Goal: Find specific page/section

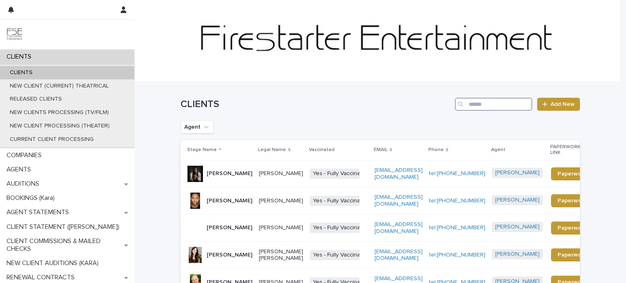
click at [480, 103] on input "Search" at bounding box center [493, 104] width 77 height 13
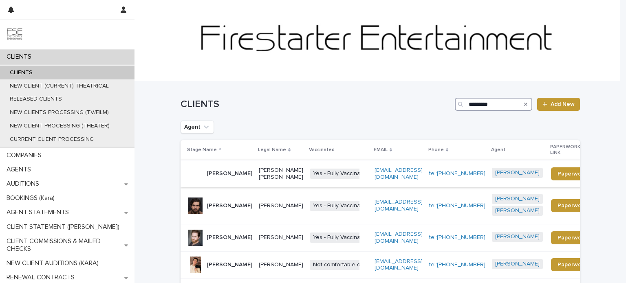
scroll to position [81, 0]
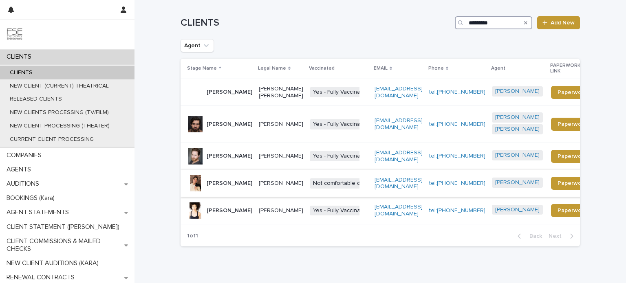
type input "*********"
click at [230, 185] on p "[PERSON_NAME]" at bounding box center [230, 183] width 46 height 7
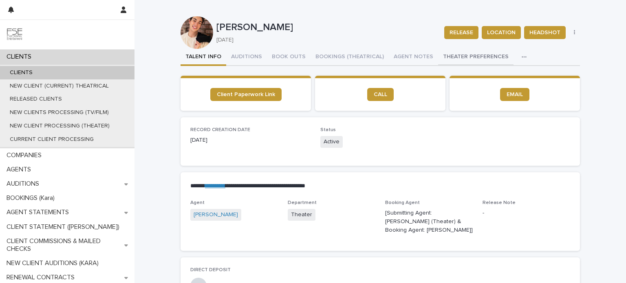
click at [478, 57] on button "THEATER PREFERENCES" at bounding box center [475, 57] width 75 height 17
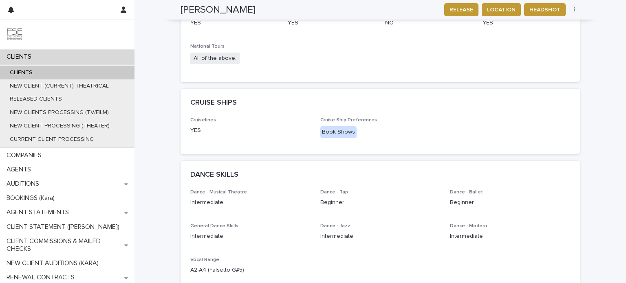
scroll to position [23, 0]
